Goal: Information Seeking & Learning: Learn about a topic

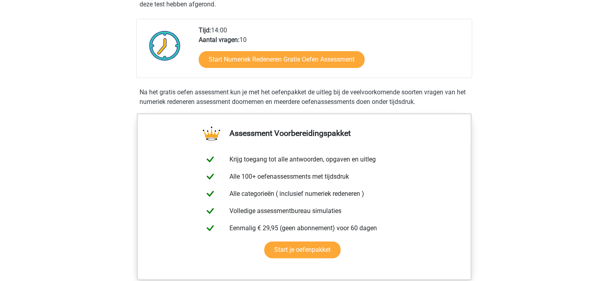
scroll to position [160, 0]
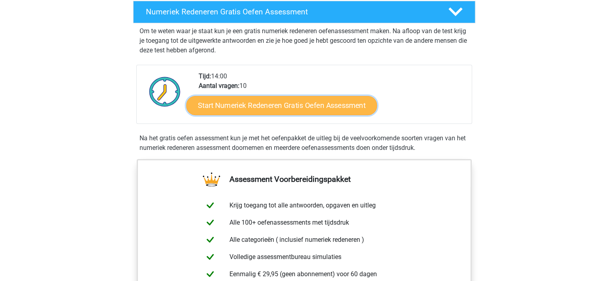
click at [213, 105] on link "Start Numeriek Redeneren Gratis Oefen Assessment" at bounding box center [281, 105] width 191 height 19
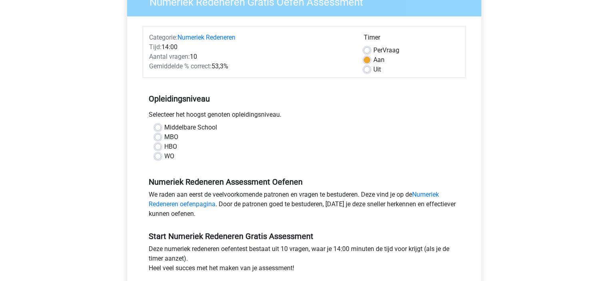
scroll to position [80, 0]
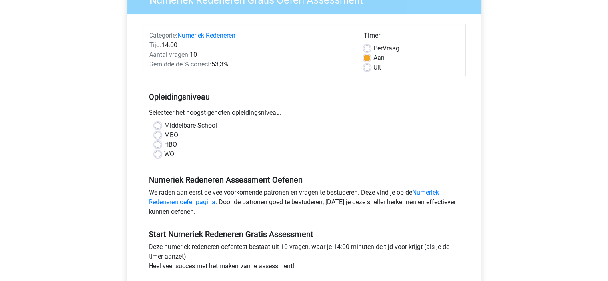
click at [164, 154] on label "WO" at bounding box center [169, 155] width 10 height 10
click at [155, 154] on input "WO" at bounding box center [158, 154] width 6 height 8
radio input "true"
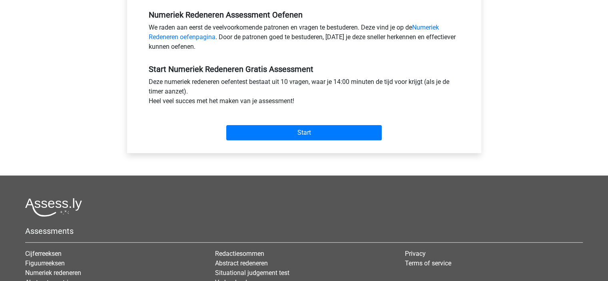
scroll to position [280, 0]
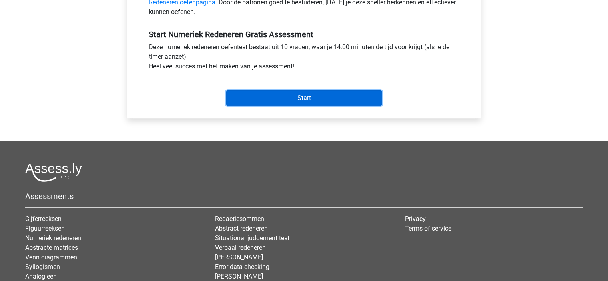
click at [287, 104] on input "Start" at bounding box center [304, 97] width 156 height 15
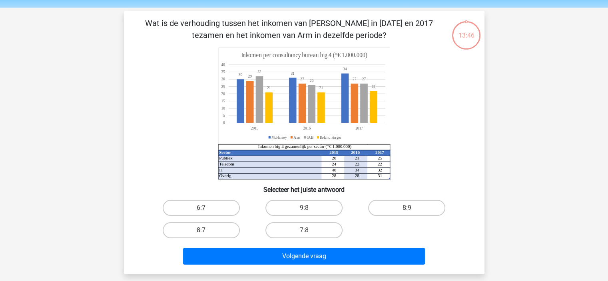
scroll to position [40, 0]
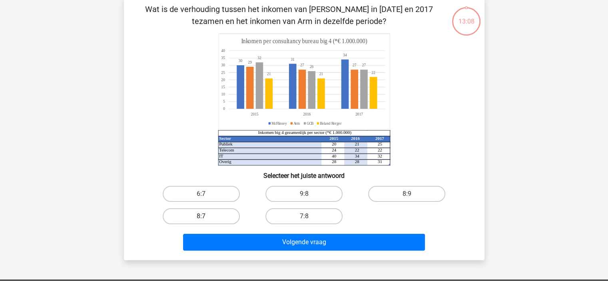
click at [211, 215] on label "8:7" at bounding box center [201, 216] width 77 height 16
click at [206, 216] on input "8:7" at bounding box center [203, 218] width 5 height 5
radio input "true"
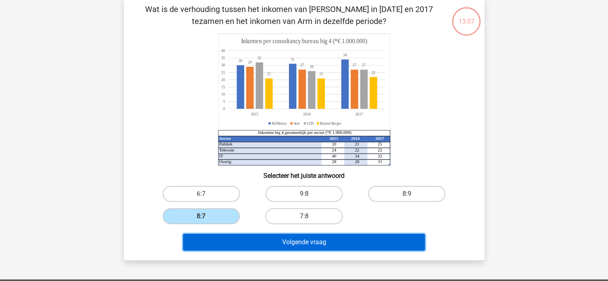
click at [282, 244] on button "Volgende vraag" at bounding box center [304, 242] width 242 height 17
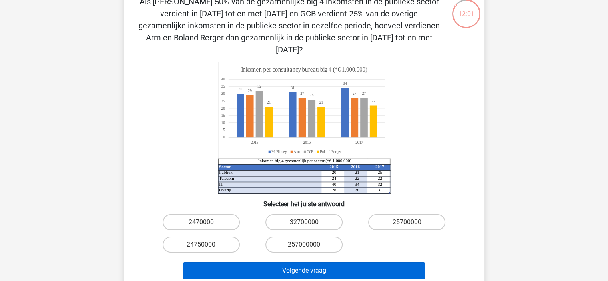
scroll to position [120, 0]
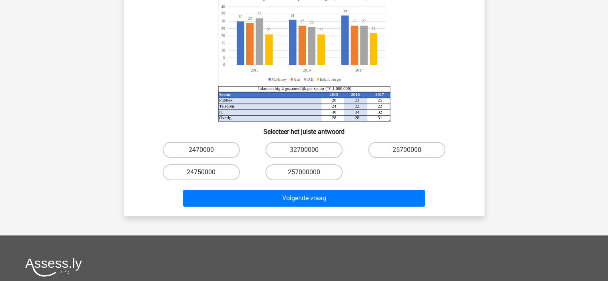
click at [209, 164] on label "24750000" at bounding box center [201, 172] width 77 height 16
click at [206, 172] on input "24750000" at bounding box center [203, 174] width 5 height 5
radio input "true"
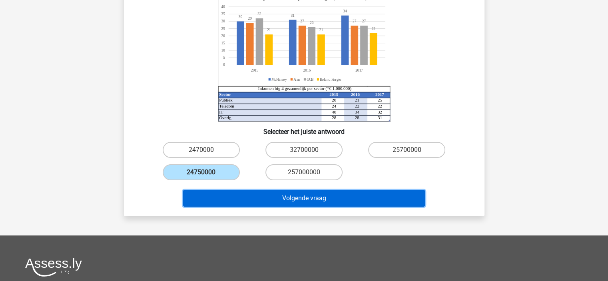
click at [232, 190] on button "Volgende vraag" at bounding box center [304, 198] width 242 height 17
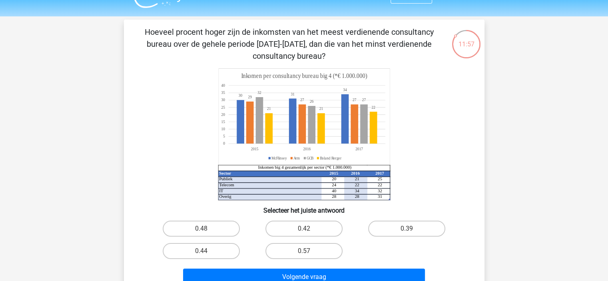
scroll to position [0, 0]
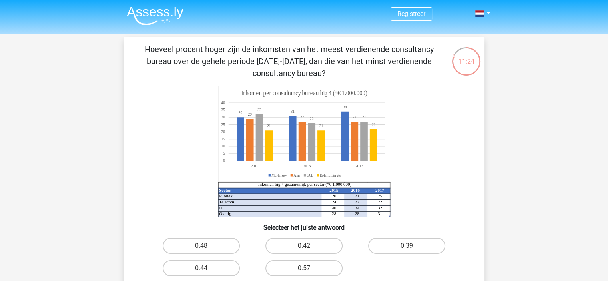
click at [183, 237] on div "0.48" at bounding box center [201, 246] width 103 height 22
click at [190, 245] on label "0.48" at bounding box center [201, 246] width 77 height 16
click at [201, 246] on input "0.48" at bounding box center [203, 248] width 5 height 5
radio input "true"
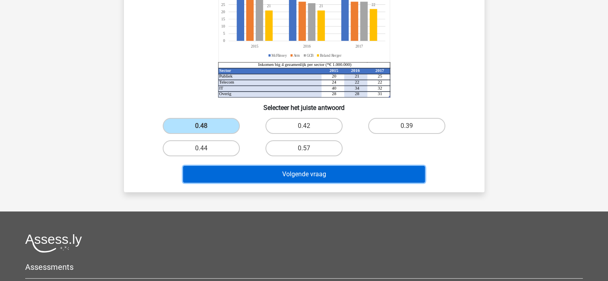
click at [341, 170] on button "Volgende vraag" at bounding box center [304, 174] width 242 height 17
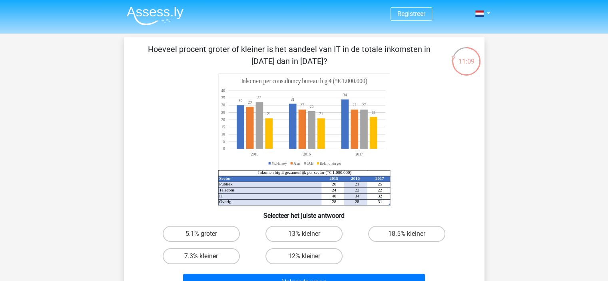
scroll to position [40, 0]
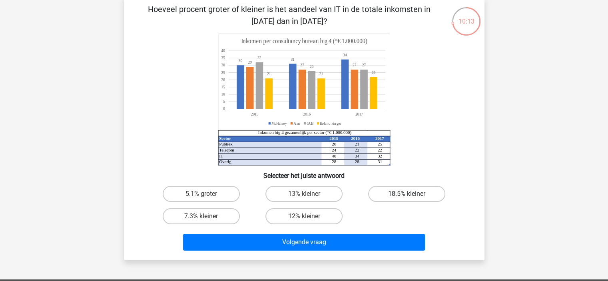
click at [413, 190] on label "18.5% kleiner" at bounding box center [406, 194] width 77 height 16
click at [412, 194] on input "18.5% kleiner" at bounding box center [409, 196] width 5 height 5
radio input "true"
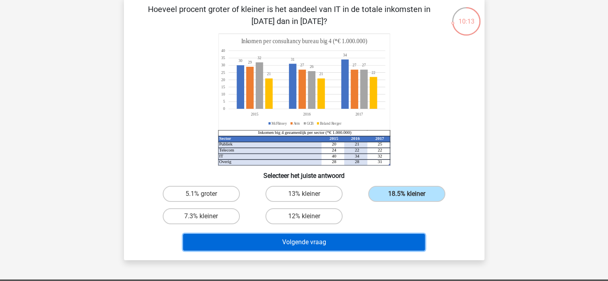
click at [394, 243] on button "Volgende vraag" at bounding box center [304, 242] width 242 height 17
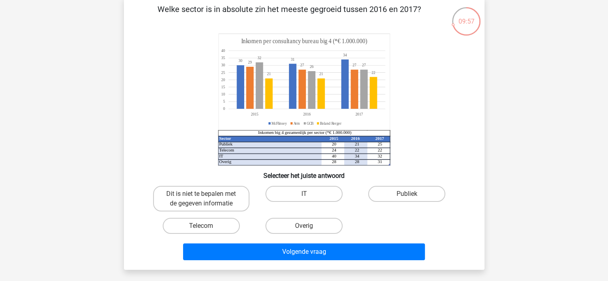
scroll to position [80, 0]
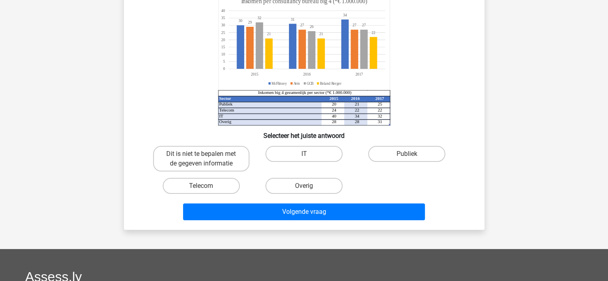
click at [412, 158] on input "Publiek" at bounding box center [409, 156] width 5 height 5
radio input "true"
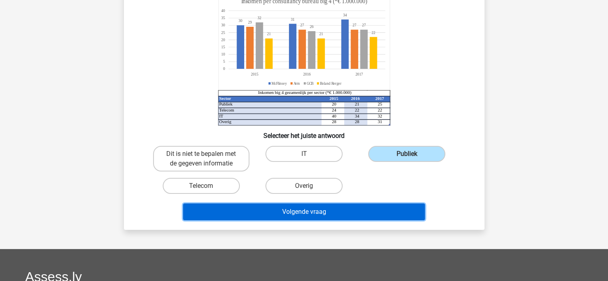
click at [408, 209] on button "Volgende vraag" at bounding box center [304, 211] width 242 height 17
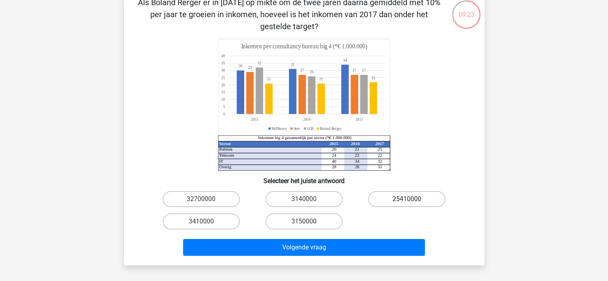
scroll to position [117, 0]
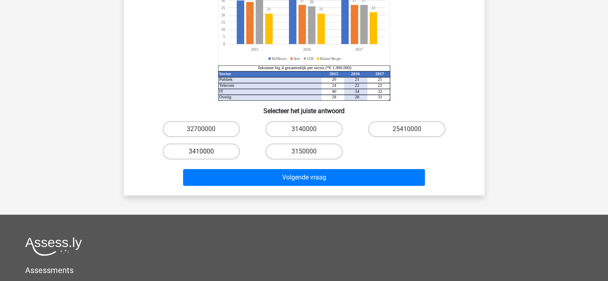
click at [213, 154] on label "3410000" at bounding box center [201, 152] width 77 height 16
click at [206, 154] on input "3410000" at bounding box center [203, 154] width 5 height 5
radio input "true"
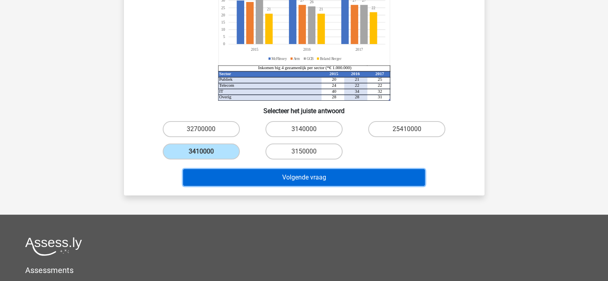
click at [406, 181] on button "Volgende vraag" at bounding box center [304, 177] width 242 height 17
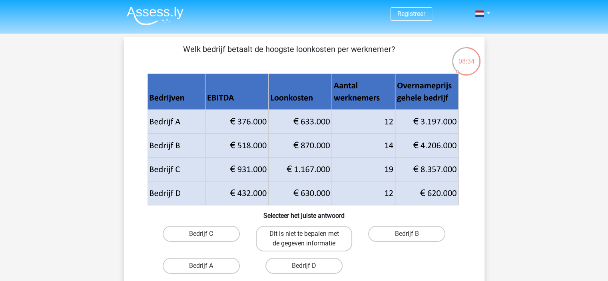
scroll to position [80, 0]
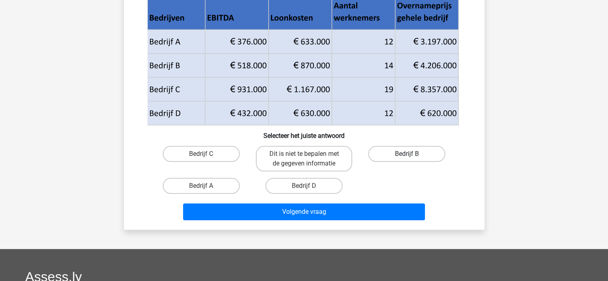
click at [407, 152] on label "Bedrijf B" at bounding box center [406, 154] width 77 height 16
click at [407, 154] on input "Bedrijf B" at bounding box center [409, 156] width 5 height 5
radio input "true"
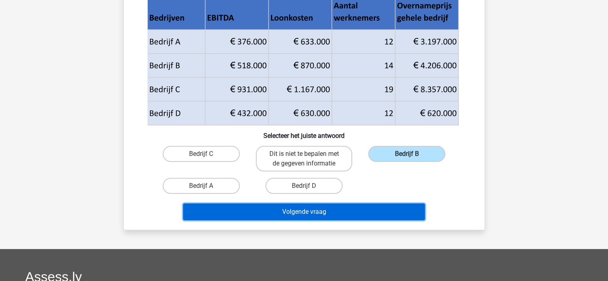
click at [393, 204] on button "Volgende vraag" at bounding box center [304, 211] width 242 height 17
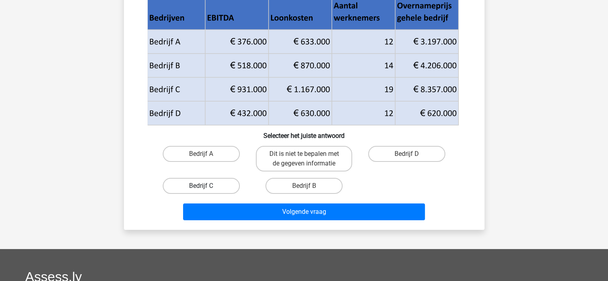
click at [225, 185] on label "Bedrijf C" at bounding box center [201, 186] width 77 height 16
click at [206, 186] on input "Bedrijf C" at bounding box center [203, 188] width 5 height 5
radio input "true"
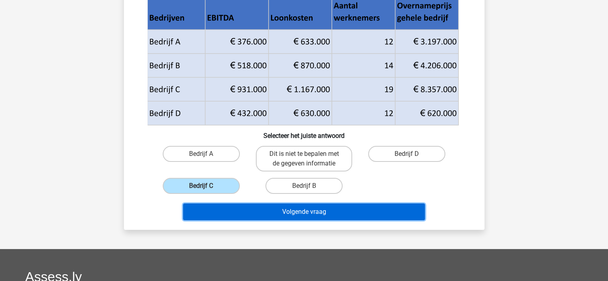
click at [407, 214] on button "Volgende vraag" at bounding box center [304, 211] width 242 height 17
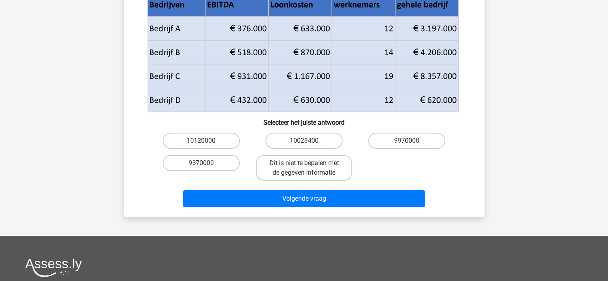
scroll to position [120, 0]
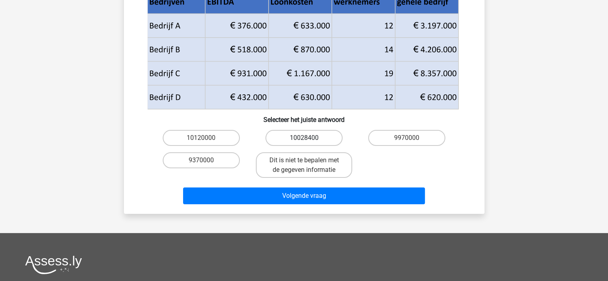
click at [320, 142] on label "10028400" at bounding box center [303, 138] width 77 height 16
click at [309, 142] on input "10028400" at bounding box center [306, 140] width 5 height 5
radio input "true"
click at [358, 204] on div "Volgende vraag" at bounding box center [304, 197] width 309 height 20
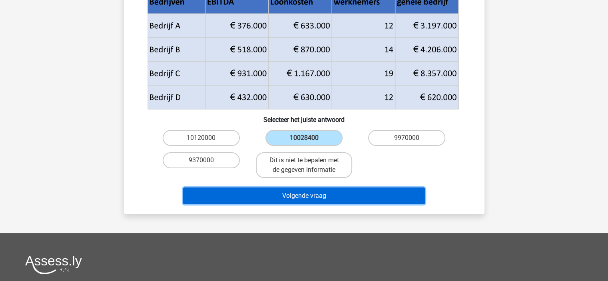
click at [414, 193] on button "Volgende vraag" at bounding box center [304, 195] width 242 height 17
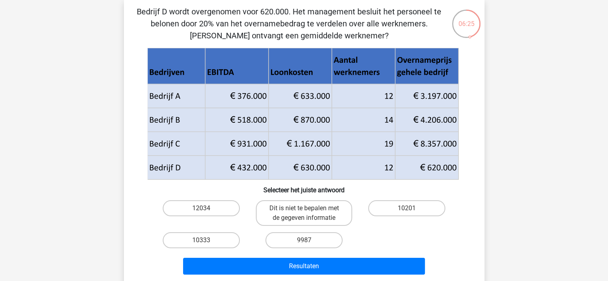
scroll to position [80, 0]
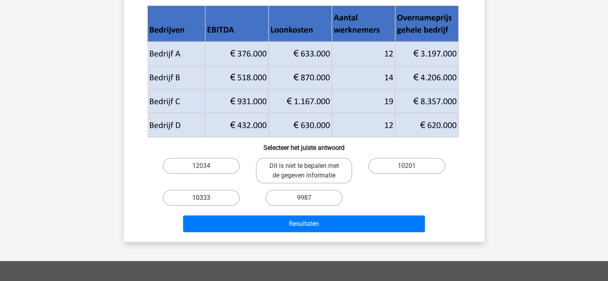
click at [219, 196] on label "10333" at bounding box center [201, 198] width 77 height 16
click at [206, 198] on input "10333" at bounding box center [203, 200] width 5 height 5
radio input "true"
click at [284, 233] on div "Resultaten" at bounding box center [304, 225] width 309 height 20
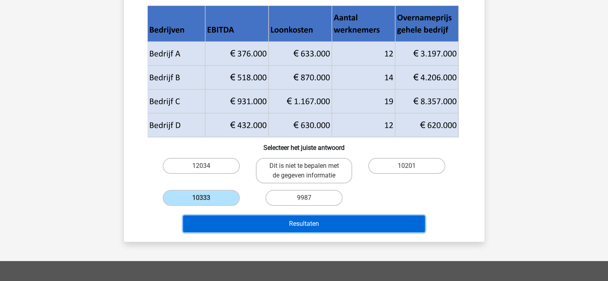
click at [319, 228] on button "Resultaten" at bounding box center [304, 223] width 242 height 17
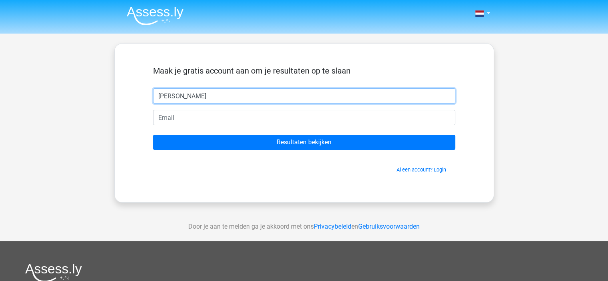
type input "Rob"
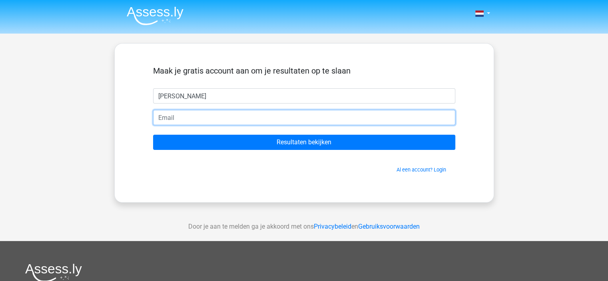
click at [185, 118] on input "email" at bounding box center [304, 117] width 302 height 15
paste input "[EMAIL_ADDRESS][DOMAIN_NAME]"
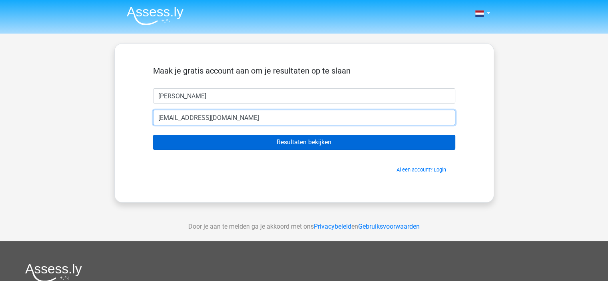
type input "[EMAIL_ADDRESS][DOMAIN_NAME]"
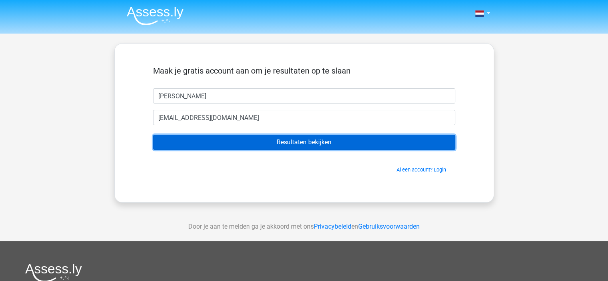
click at [254, 144] on input "Resultaten bekijken" at bounding box center [304, 142] width 302 height 15
